Goal: Obtain resource: Obtain resource

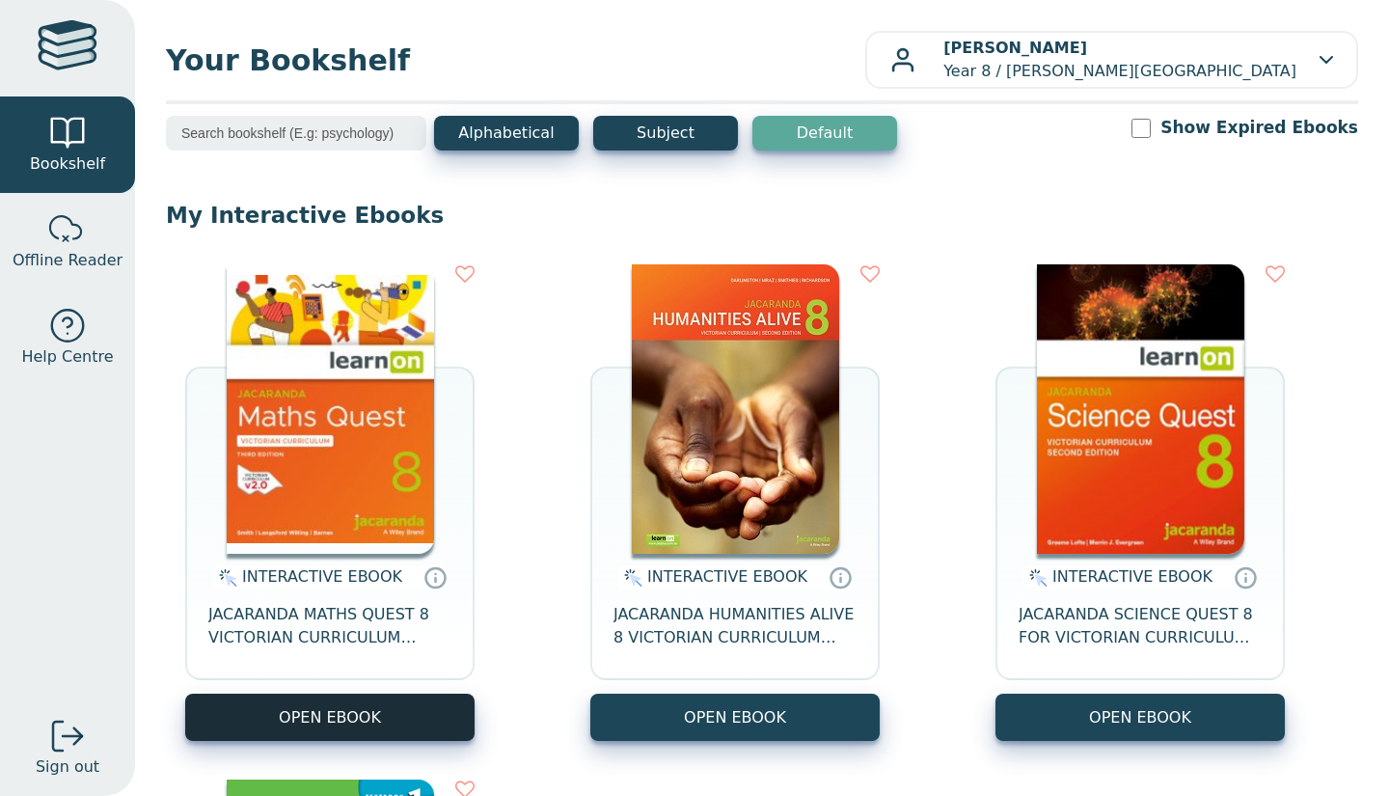
click at [387, 711] on button "OPEN EBOOK" at bounding box center [329, 717] width 289 height 47
click at [366, 707] on button "OPEN EBOOK" at bounding box center [329, 717] width 289 height 47
click at [350, 710] on button "OPEN EBOOK" at bounding box center [329, 717] width 289 height 47
